Goal: Task Accomplishment & Management: Use online tool/utility

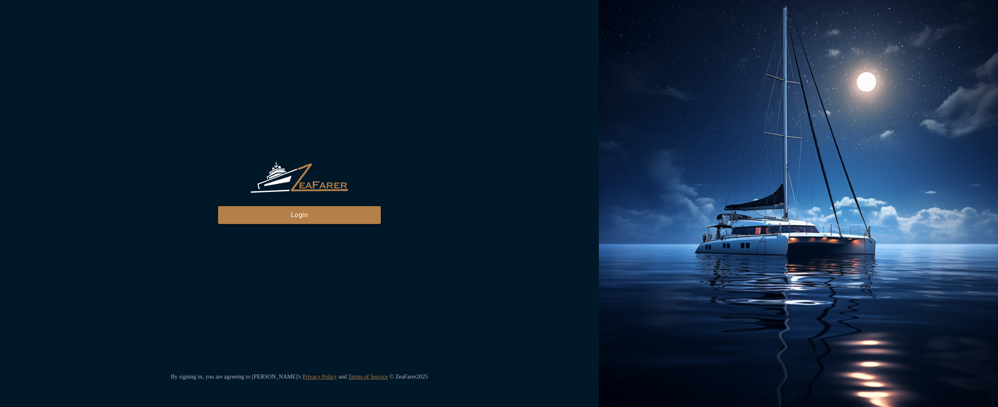
click at [270, 221] on button "Login" at bounding box center [299, 215] width 163 height 18
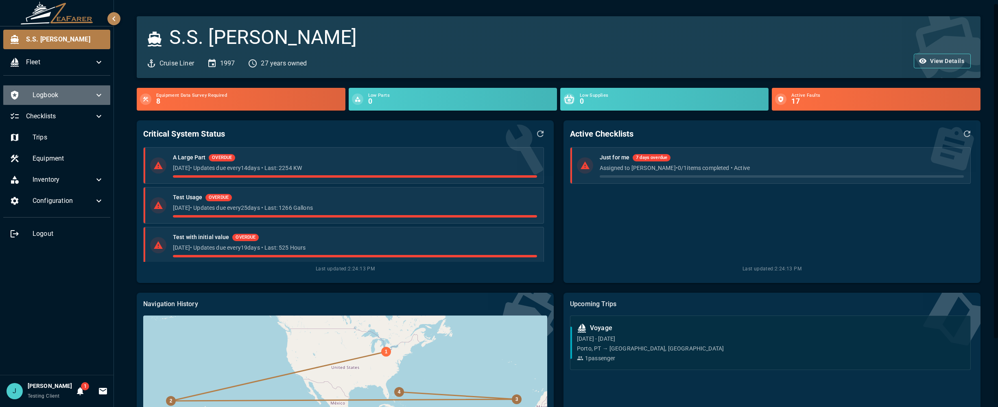
click at [57, 90] on span "Logbook" at bounding box center [63, 95] width 61 height 10
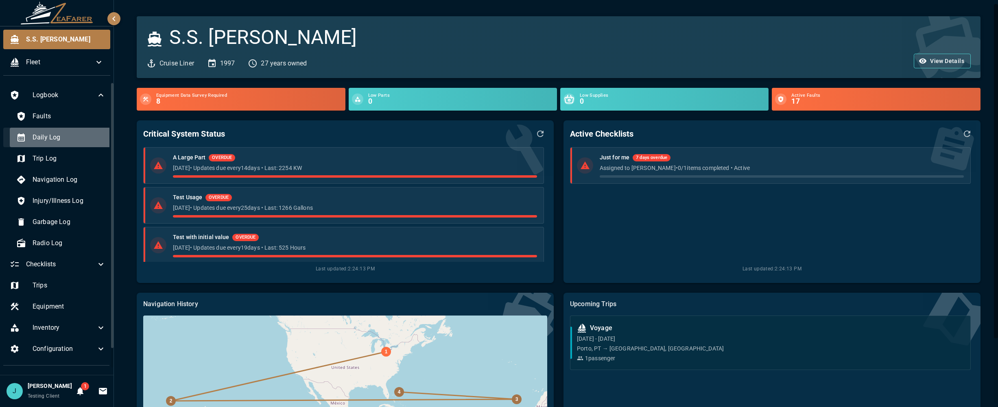
click at [70, 143] on div "Daily Log" at bounding box center [61, 138] width 103 height 20
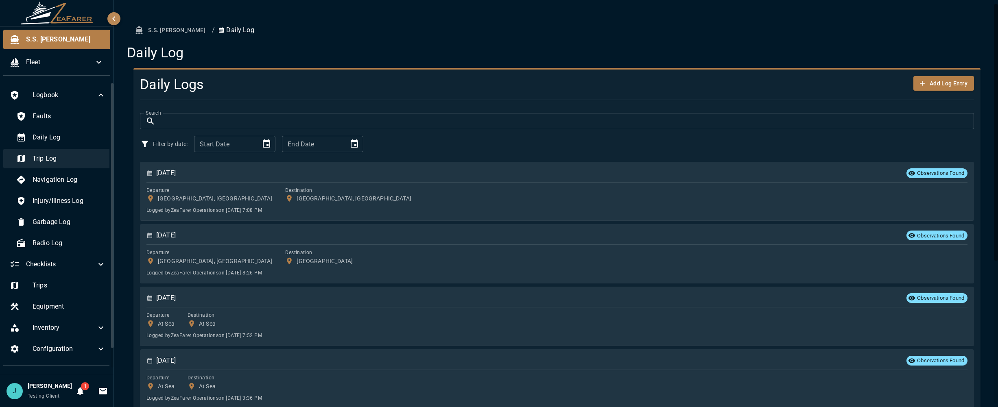
click at [67, 153] on div "Trip Log" at bounding box center [61, 159] width 103 height 20
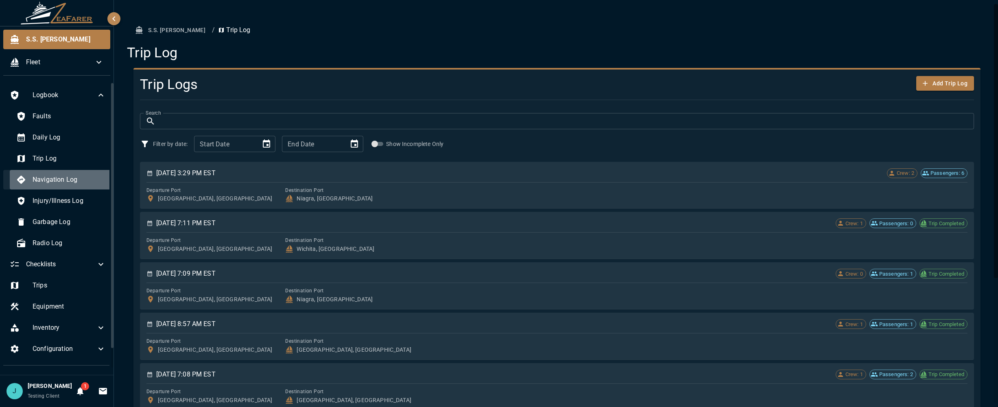
click at [65, 173] on div "Navigation Log" at bounding box center [61, 180] width 103 height 20
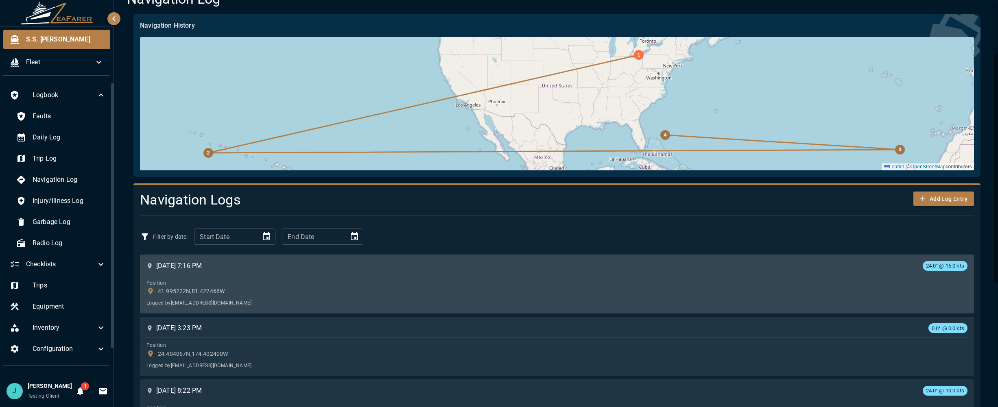
scroll to position [122, 0]
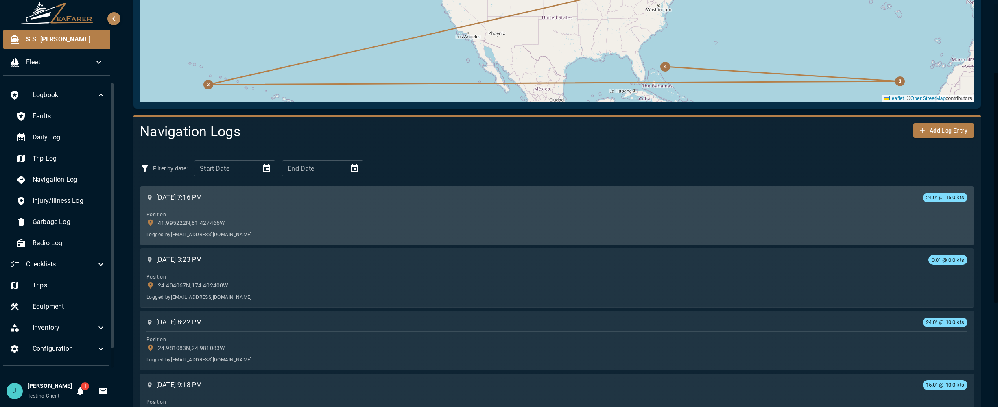
click at [613, 236] on div "Logged by ops@zsail.io" at bounding box center [557, 234] width 821 height 9
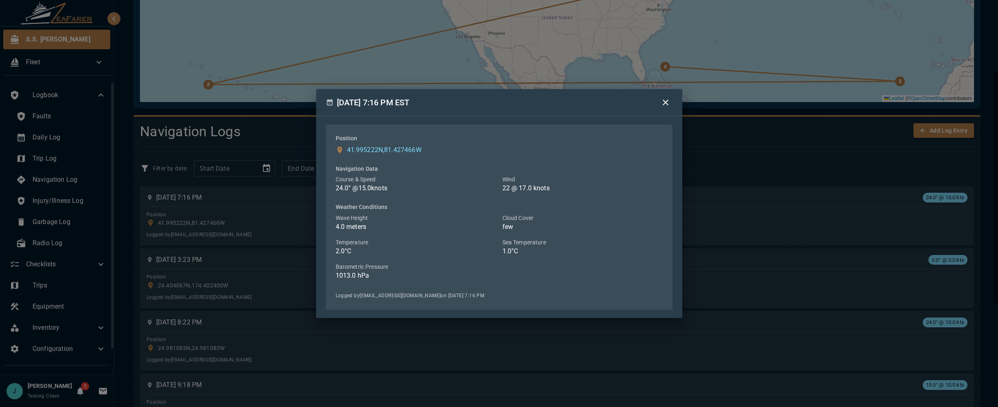
click at [663, 102] on icon "button" at bounding box center [666, 103] width 10 height 10
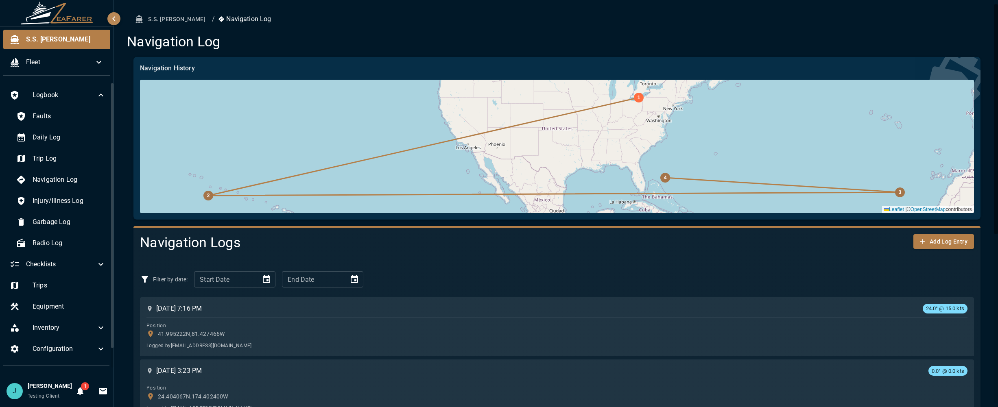
scroll to position [0, 0]
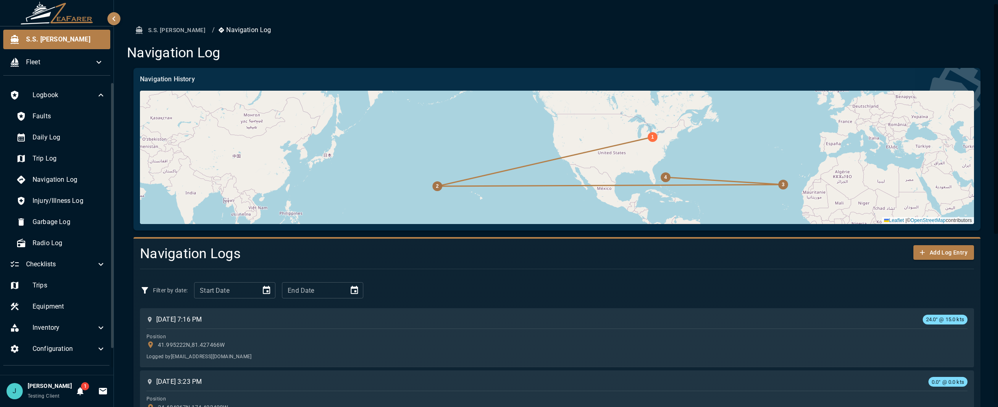
drag, startPoint x: 756, startPoint y: 109, endPoint x: 739, endPoint y: 144, distance: 38.2
click at [739, 144] on div "4 3 2 1 Leaflet | © OpenStreetMap contributors" at bounding box center [557, 157] width 834 height 133
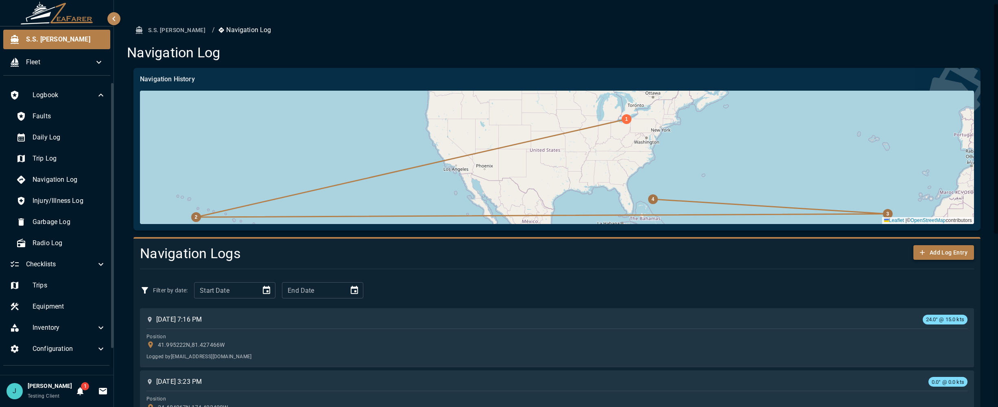
click at [950, 259] on button "Add Log Entry" at bounding box center [944, 252] width 61 height 15
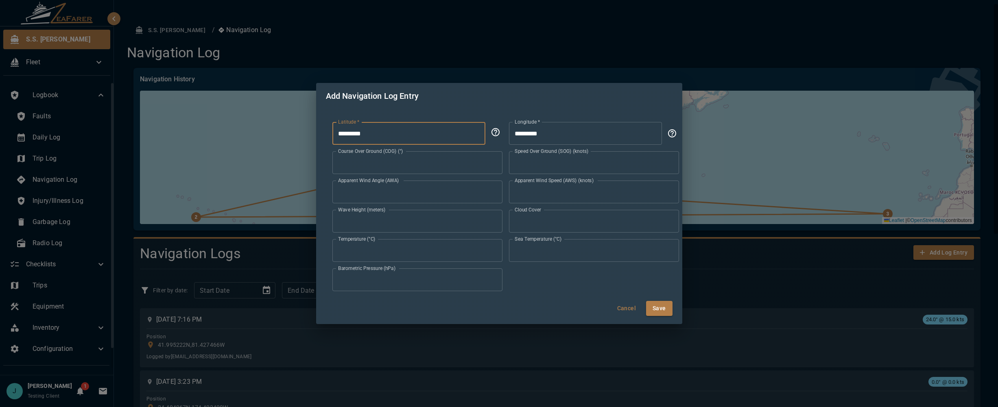
drag, startPoint x: 337, startPoint y: 133, endPoint x: 342, endPoint y: 133, distance: 5.4
click at [342, 133] on input "*********" at bounding box center [409, 133] width 153 height 23
click at [408, 130] on input "**********" at bounding box center [409, 133] width 153 height 23
click at [413, 142] on input "**********" at bounding box center [409, 133] width 153 height 23
type input "**********"
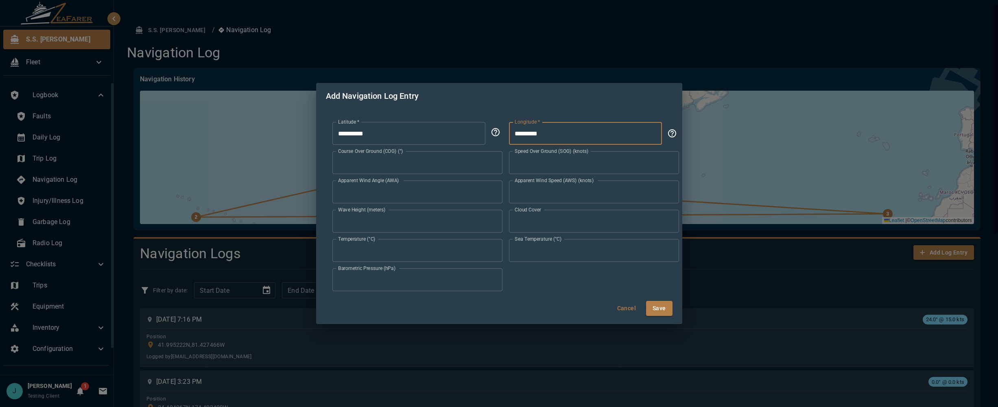
click at [517, 135] on input "*********" at bounding box center [585, 133] width 153 height 23
type input "**********"
click at [654, 310] on button "Save" at bounding box center [659, 308] width 26 height 15
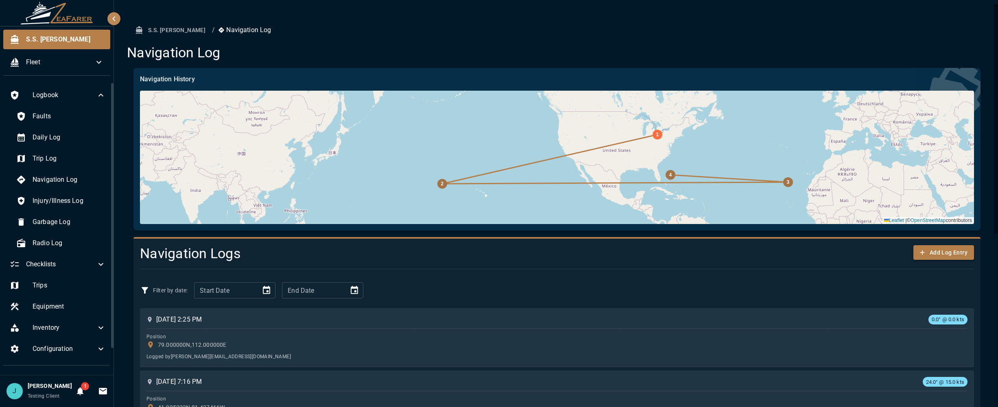
click at [164, 27] on button "S.S. Anne" at bounding box center [170, 30] width 75 height 15
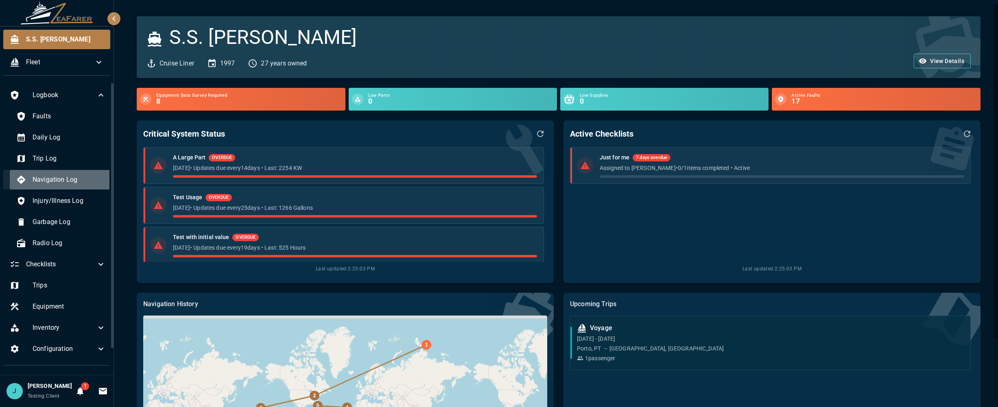
click at [74, 184] on span "Navigation Log" at bounding box center [69, 180] width 73 height 10
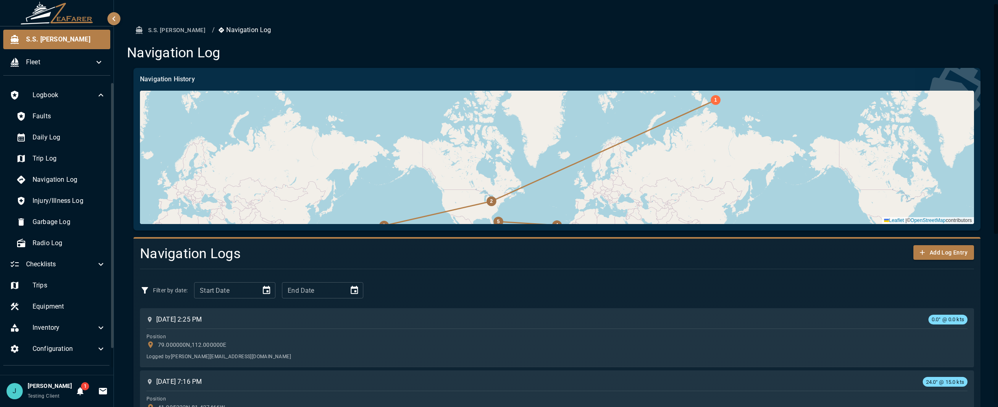
drag, startPoint x: 717, startPoint y: 153, endPoint x: 711, endPoint y: 160, distance: 8.7
click at [711, 160] on div "5 4 3 2 1 Leaflet | © OpenStreetMap contributors" at bounding box center [557, 157] width 834 height 133
click at [711, 158] on div "5 4 3 2 1 Leaflet | © OpenStreetMap contributors" at bounding box center [557, 157] width 834 height 133
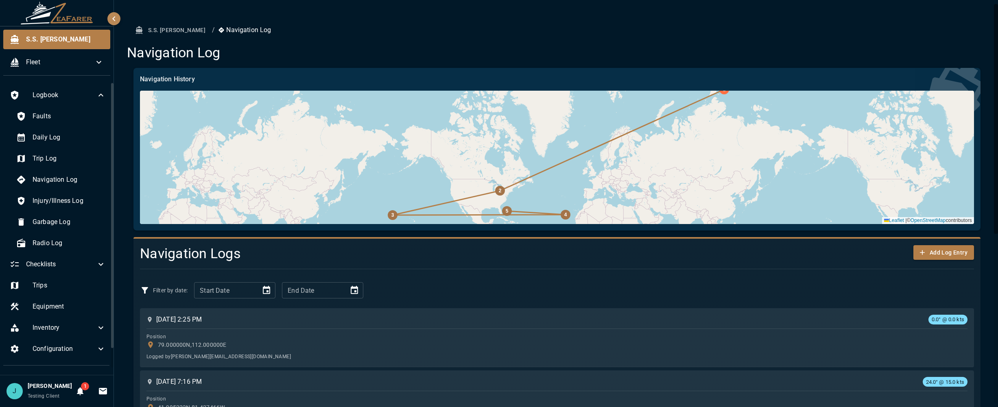
drag, startPoint x: 689, startPoint y: 182, endPoint x: 702, endPoint y: 168, distance: 18.4
click at [702, 168] on div "5 4 3 2 1 Leaflet | © OpenStreetMap contributors" at bounding box center [557, 157] width 834 height 133
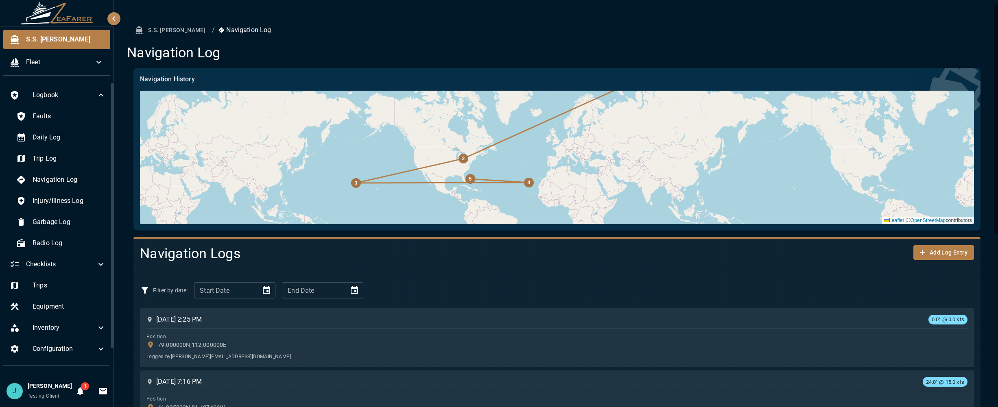
drag, startPoint x: 698, startPoint y: 183, endPoint x: 657, endPoint y: 154, distance: 50.3
click at [657, 154] on div "5 4 3 2 1 Leaflet | © OpenStreetMap contributors" at bounding box center [557, 157] width 834 height 133
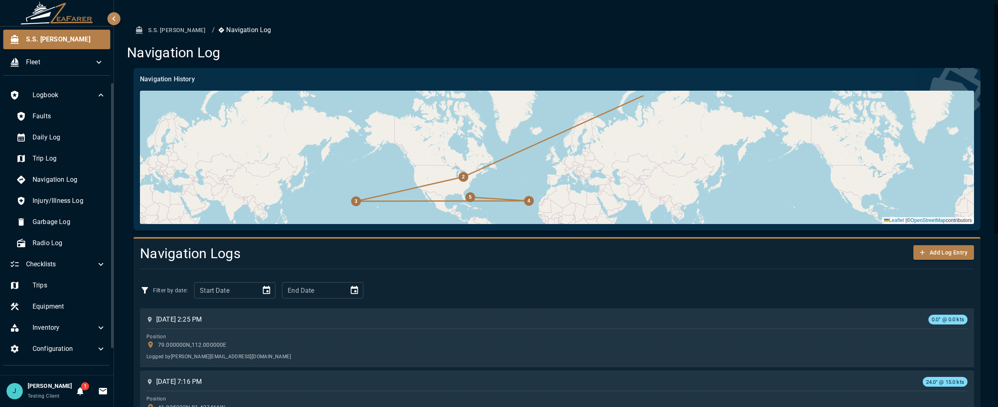
drag, startPoint x: 681, startPoint y: 131, endPoint x: 681, endPoint y: 149, distance: 17.9
click at [681, 149] on div "5 4 3 2 1 Leaflet | © OpenStreetMap contributors" at bounding box center [557, 157] width 834 height 133
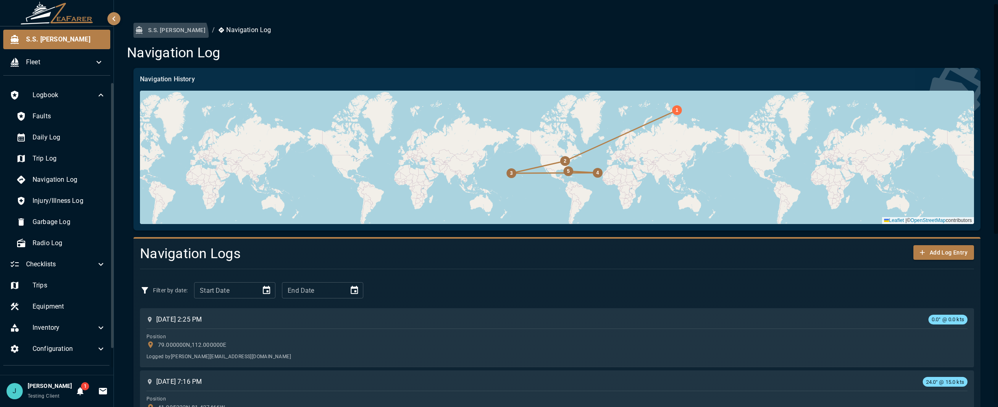
click at [170, 36] on button "S.S. Anne" at bounding box center [170, 30] width 75 height 15
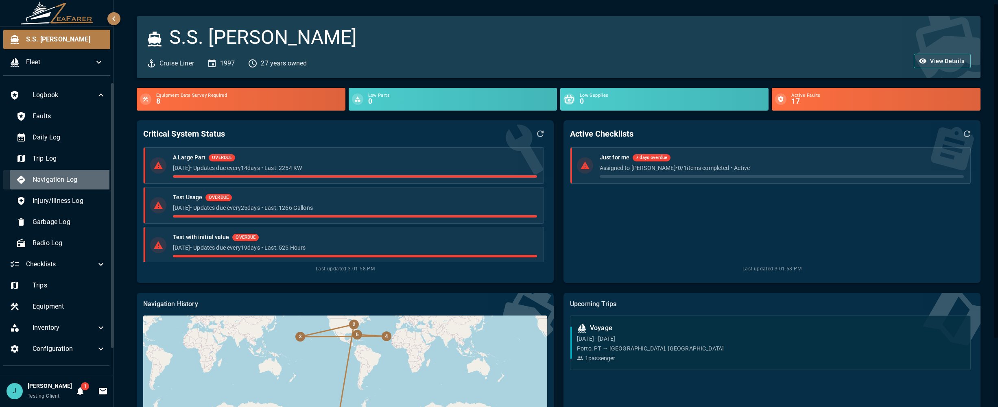
click at [73, 178] on span "Navigation Log" at bounding box center [69, 180] width 73 height 10
